Goal: Obtain resource: Download file/media

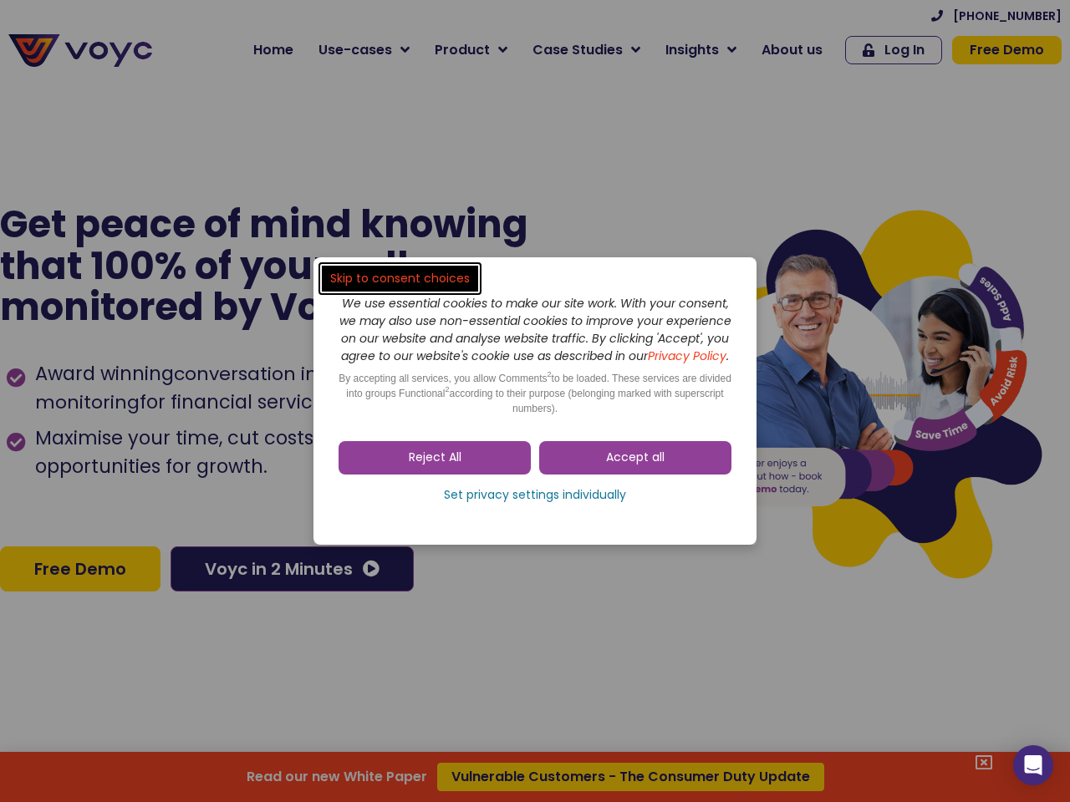
click at [635, 466] on span "Accept all" at bounding box center [635, 458] width 58 height 17
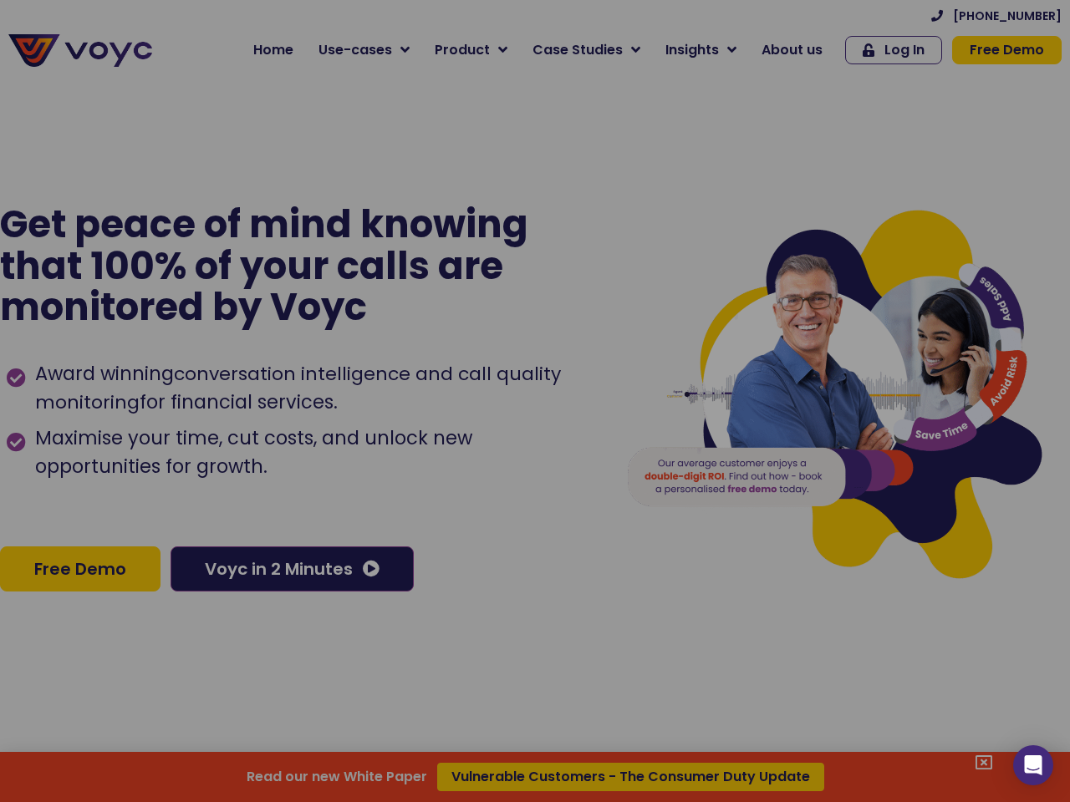
click at [435, 466] on div at bounding box center [535, 401] width 1070 height 802
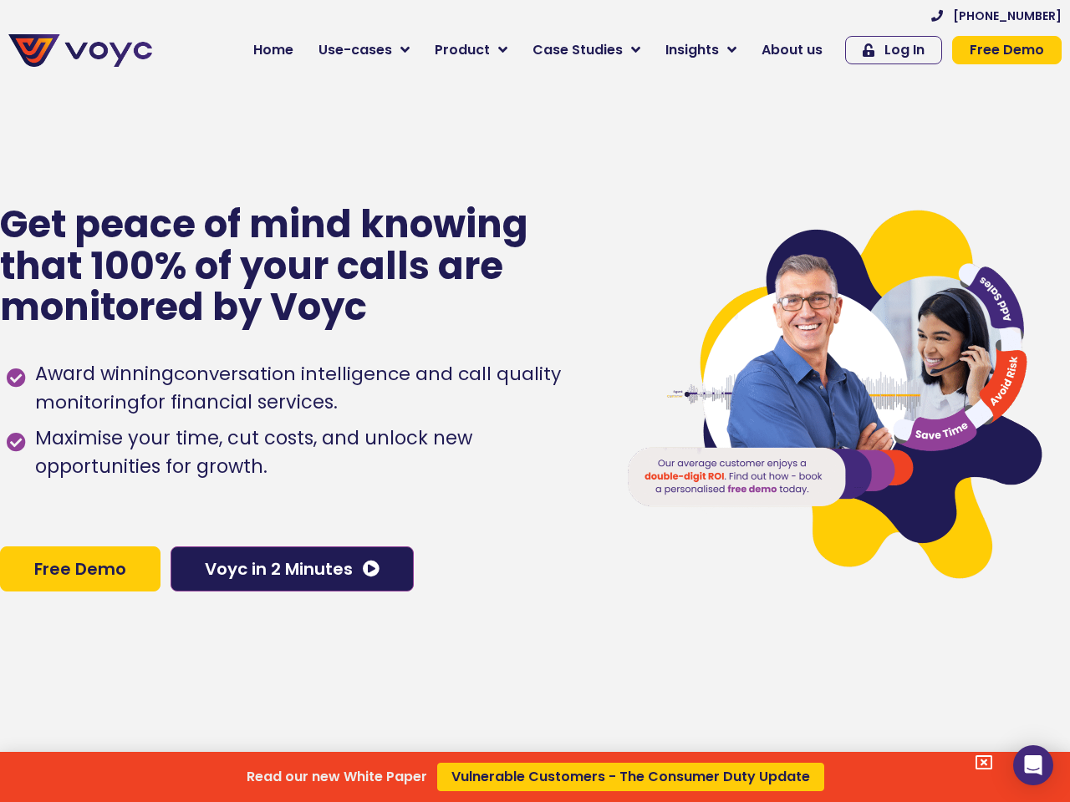
click at [535, 504] on div "Read our new White Paper Vulnerable Customers - The Consumer Duty Update" at bounding box center [535, 401] width 1070 height 802
